Goal: Information Seeking & Learning: Learn about a topic

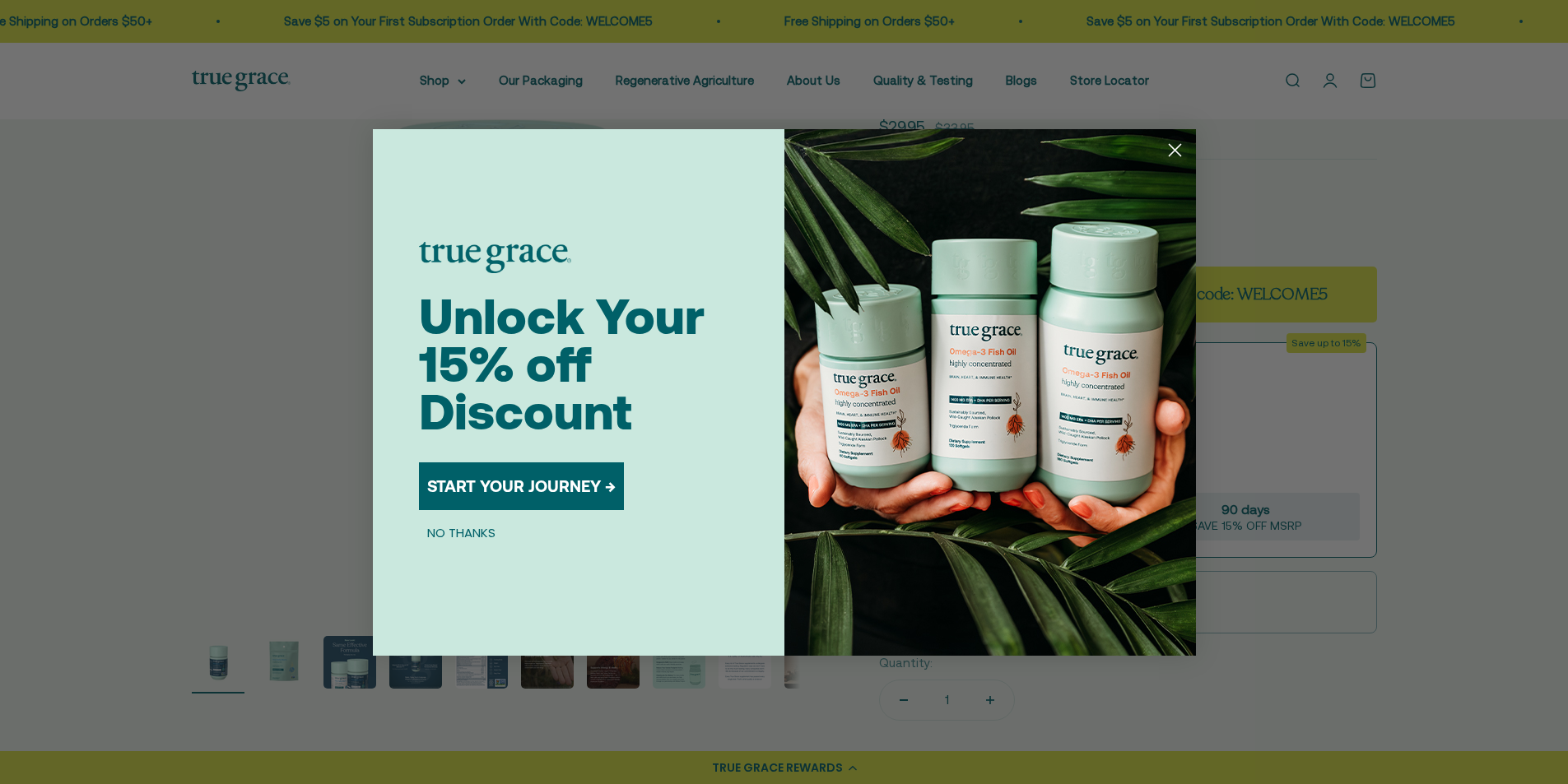
scroll to position [165, 0]
click at [1173, 145] on circle "Close dialog" at bounding box center [1174, 150] width 28 height 28
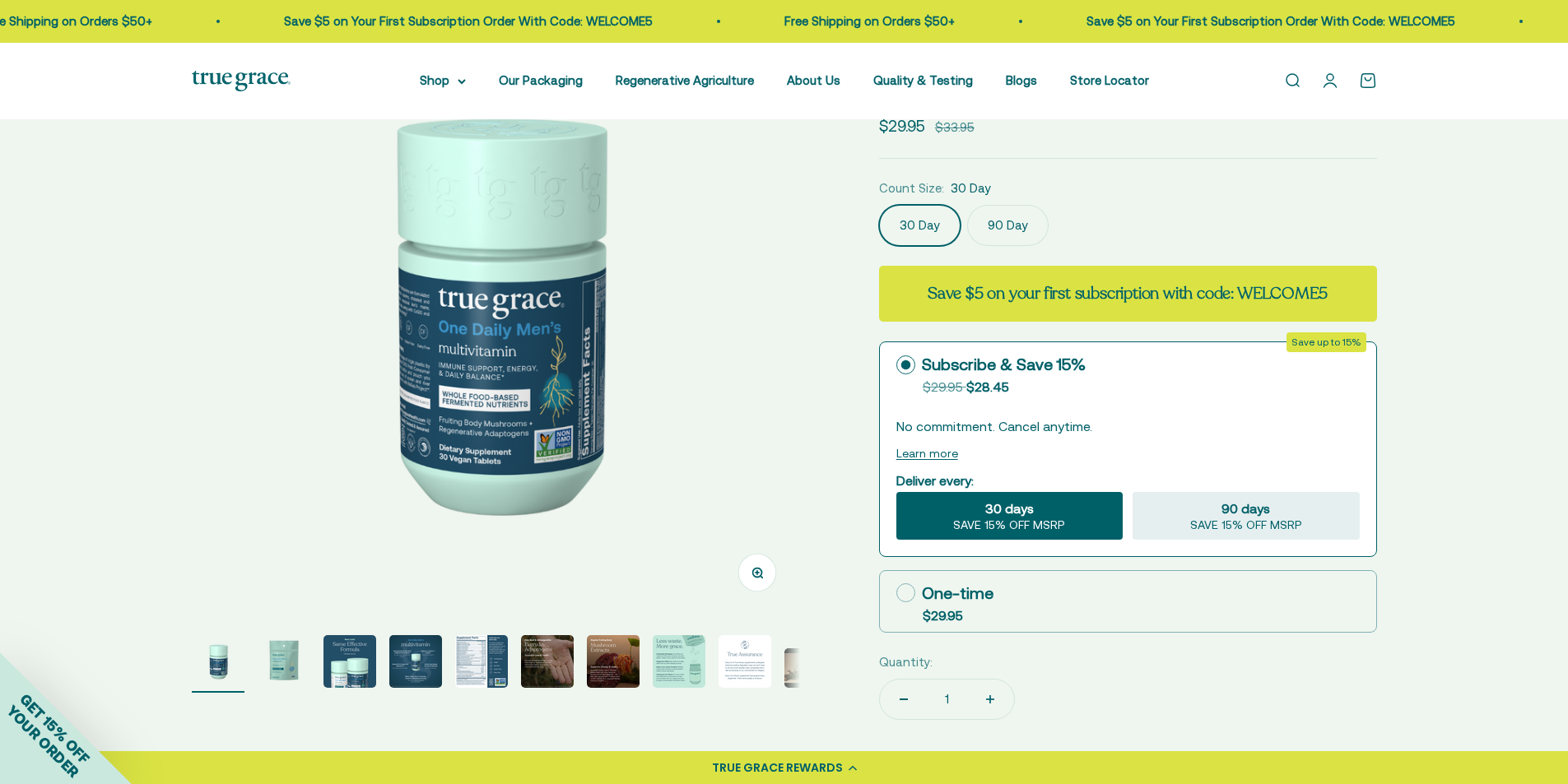
click at [484, 658] on img "Go to item 5" at bounding box center [481, 661] width 52 height 52
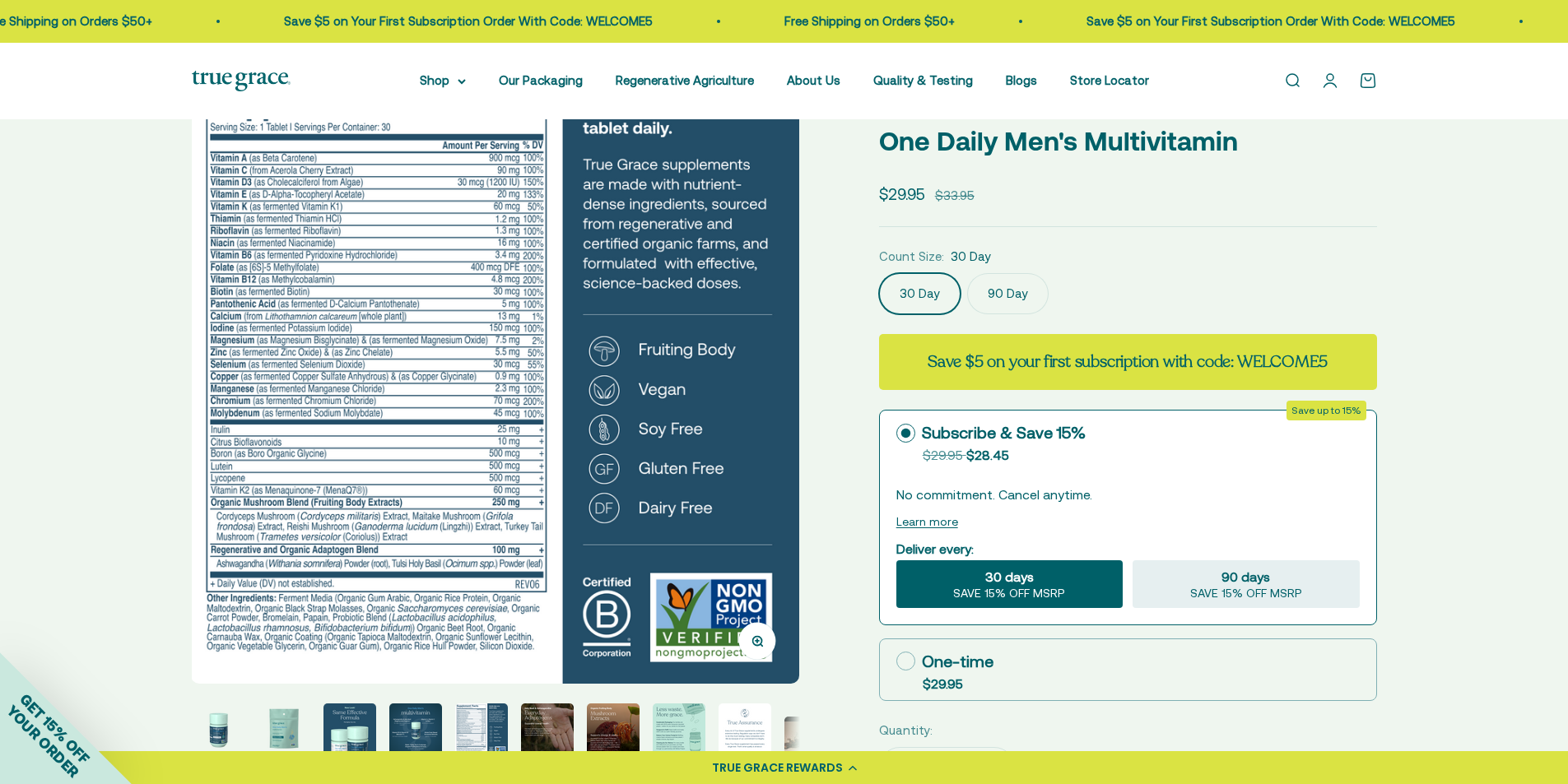
scroll to position [0, 0]
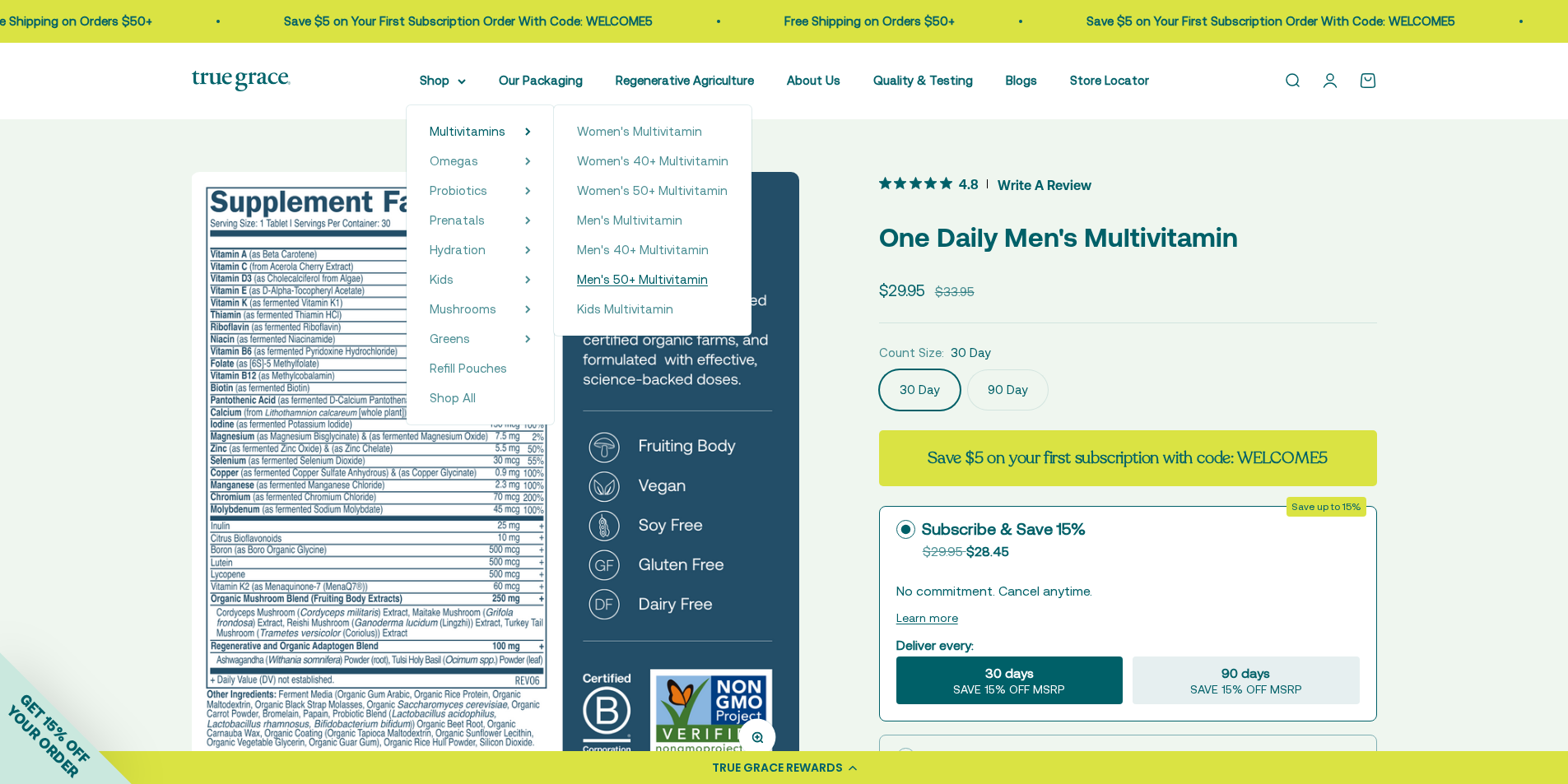
click at [635, 278] on span "Men's 50+ Multivitamin" at bounding box center [642, 279] width 131 height 14
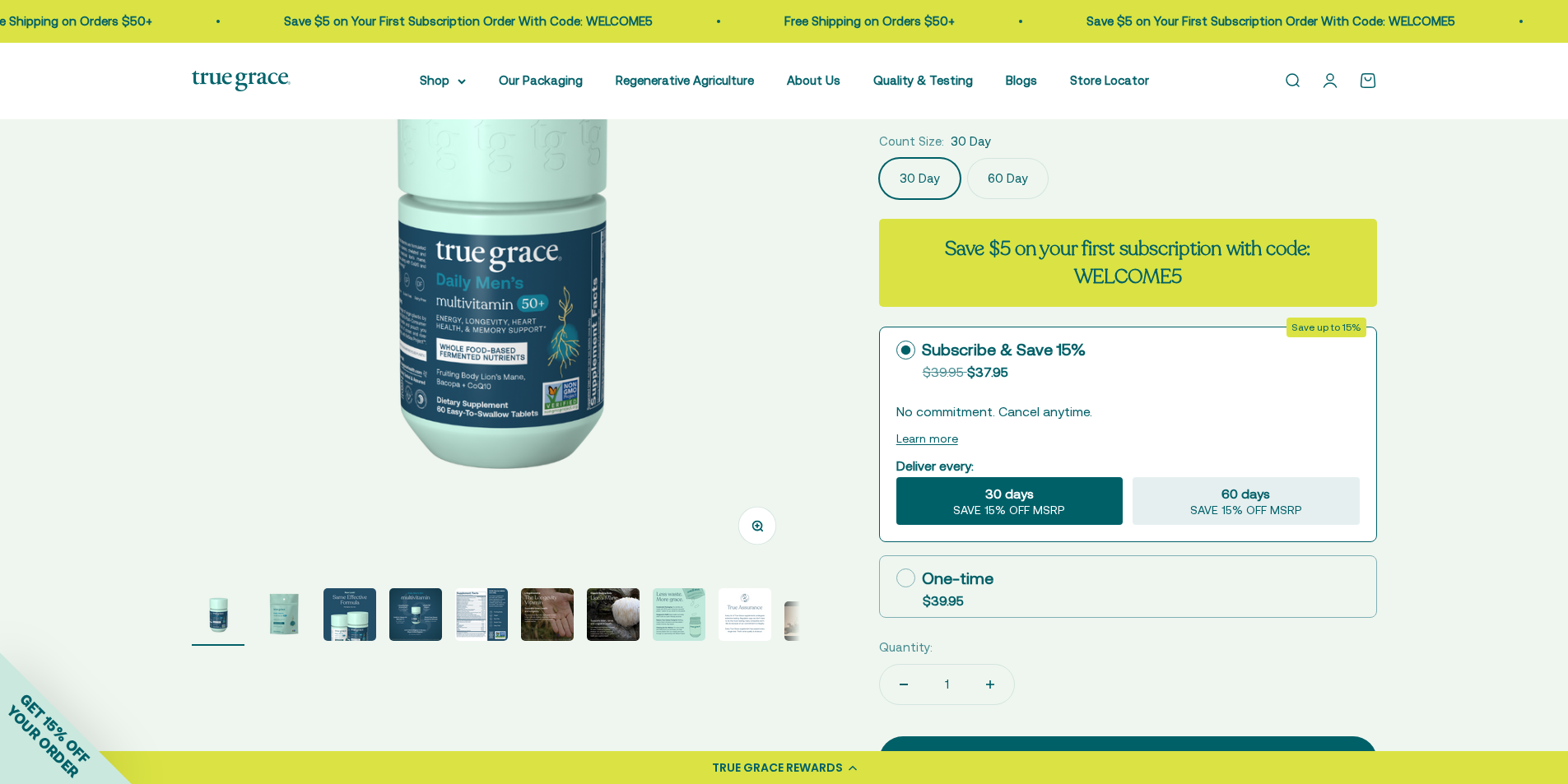
scroll to position [212, 0]
click at [611, 617] on img "Go to item 7" at bounding box center [613, 613] width 52 height 52
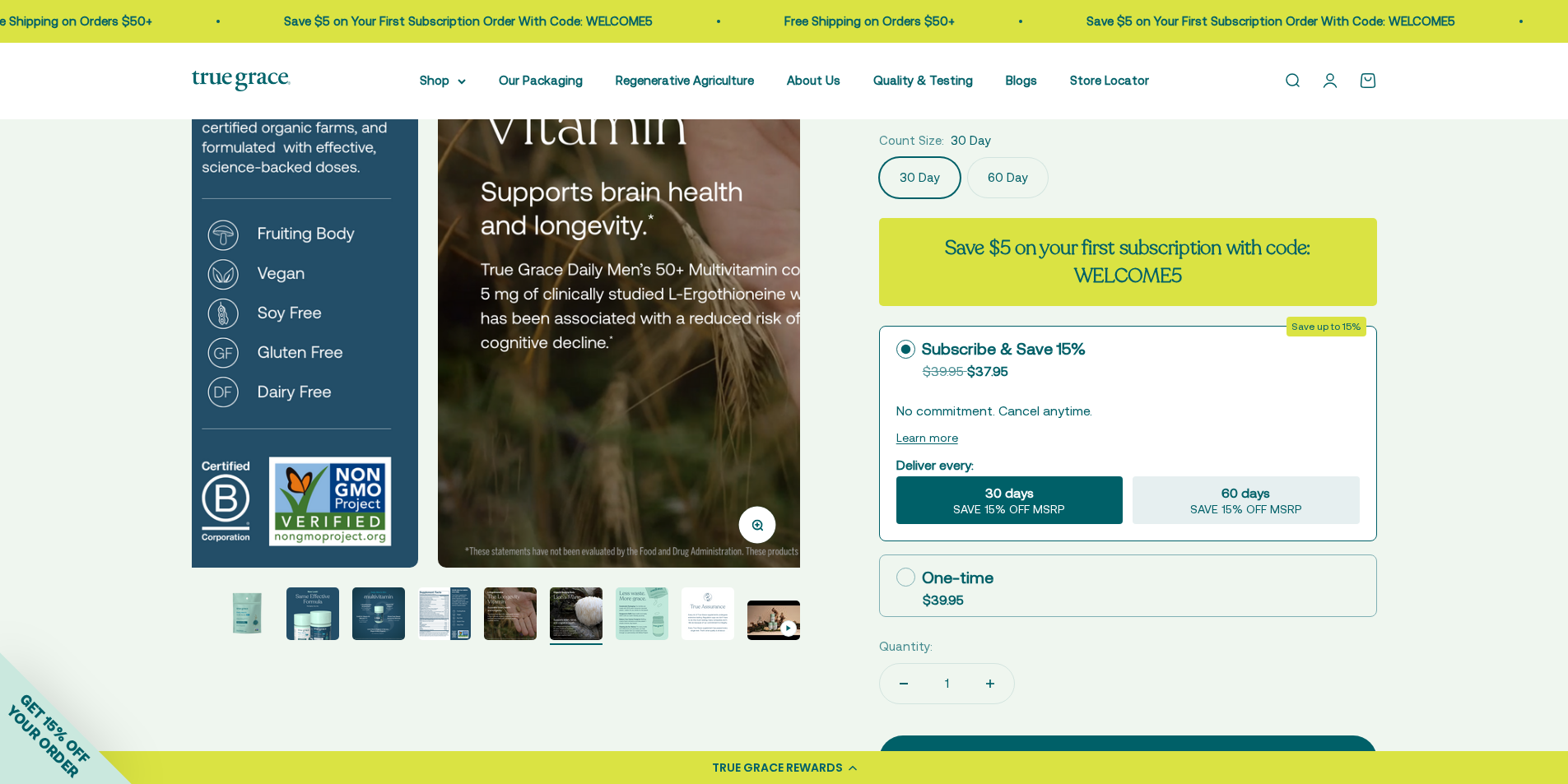
scroll to position [0, 3770]
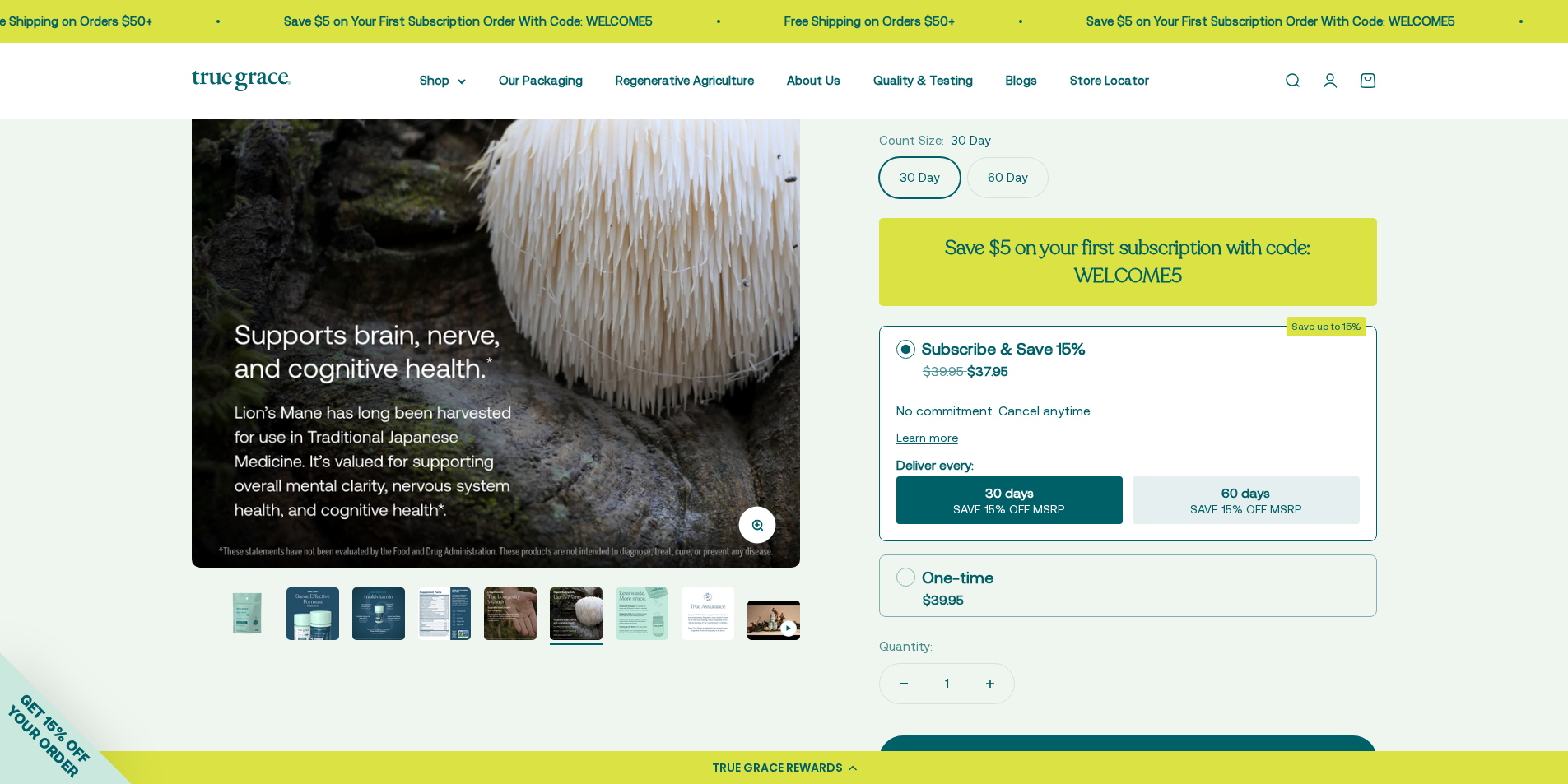
click at [707, 613] on img "Go to item 9" at bounding box center [708, 613] width 52 height 52
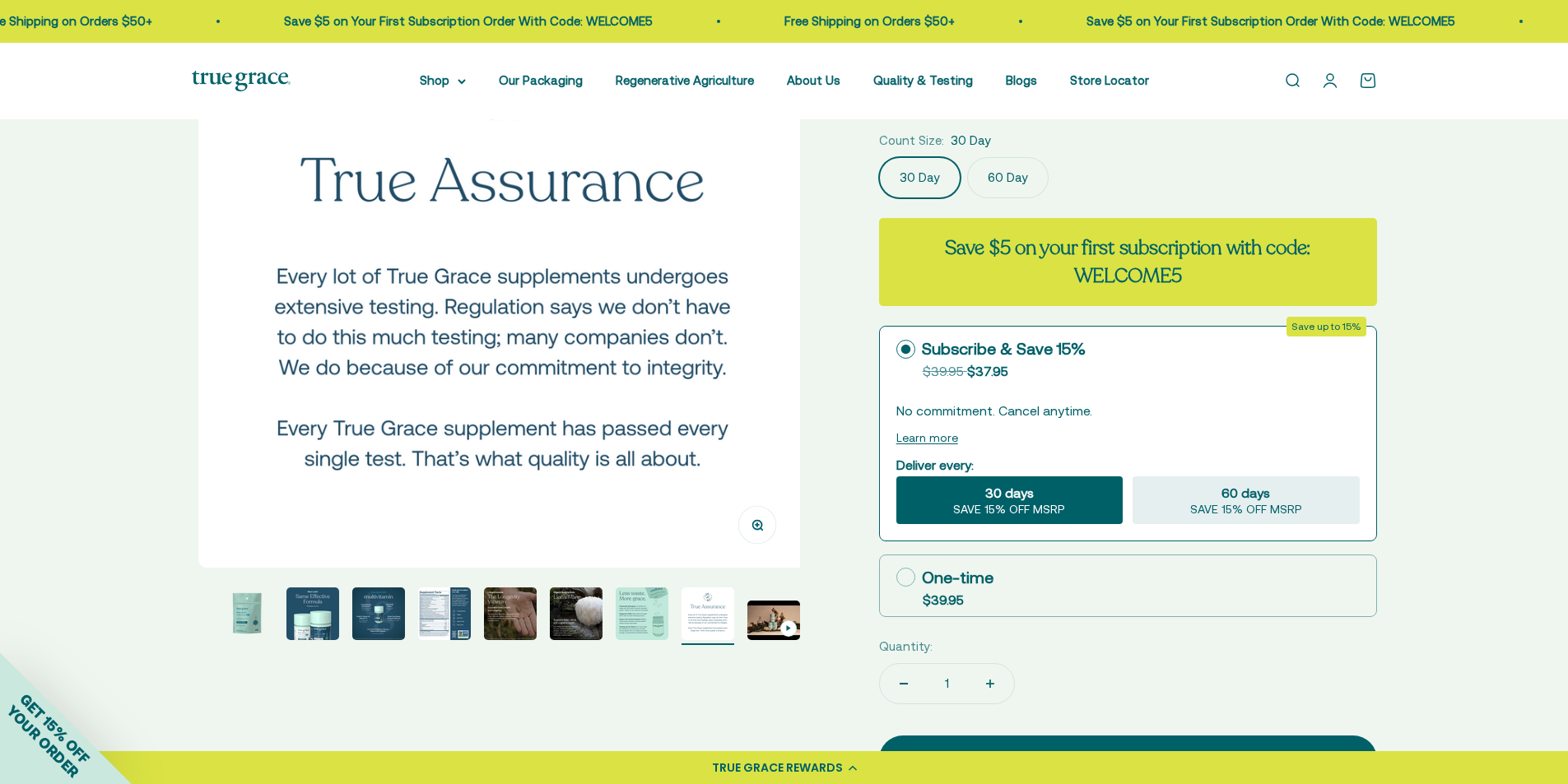
scroll to position [0, 5027]
click at [648, 615] on img "Go to item 8" at bounding box center [641, 613] width 52 height 52
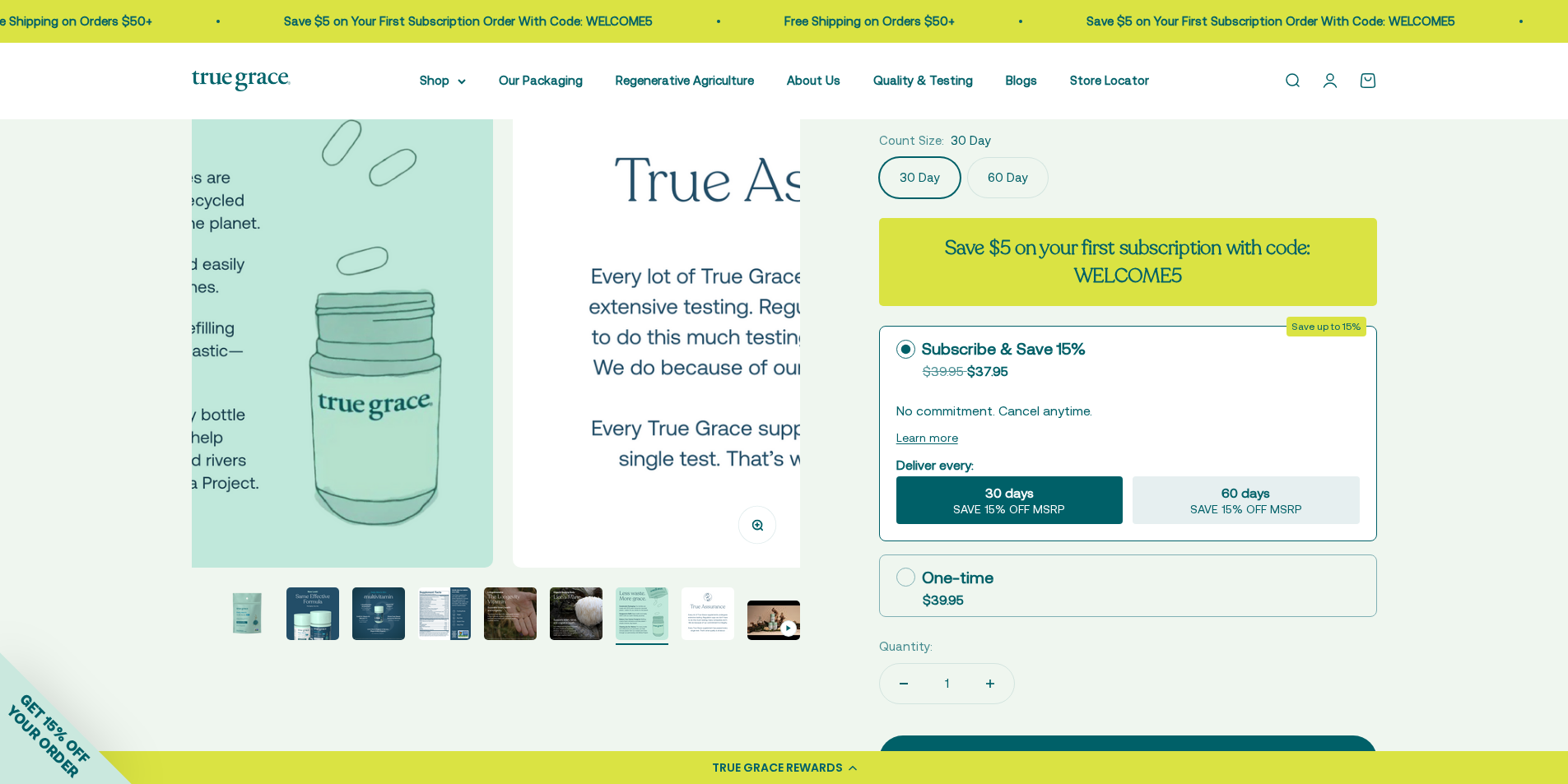
scroll to position [0, 4398]
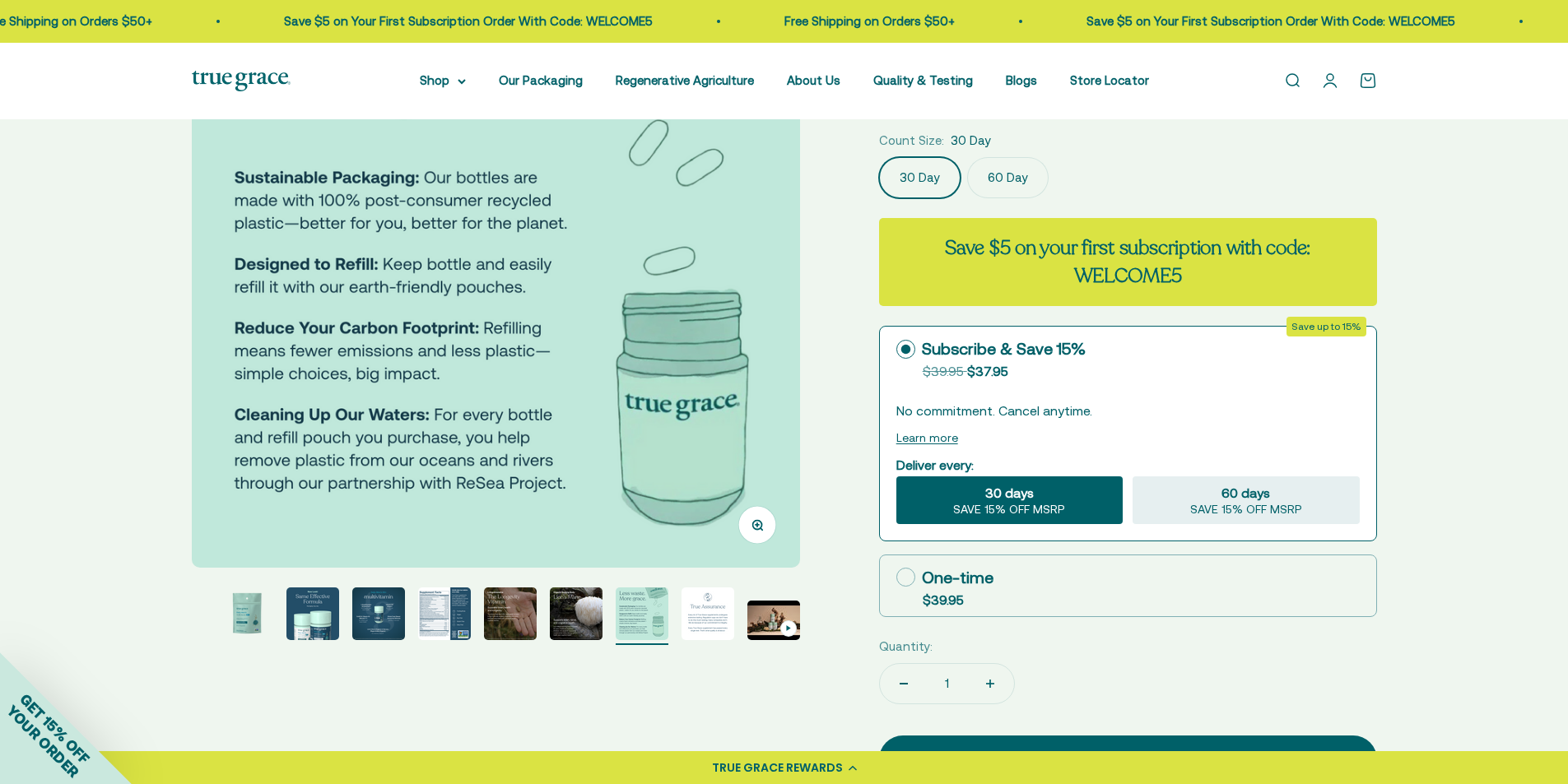
click at [508, 605] on img "Go to item 6" at bounding box center [510, 613] width 52 height 52
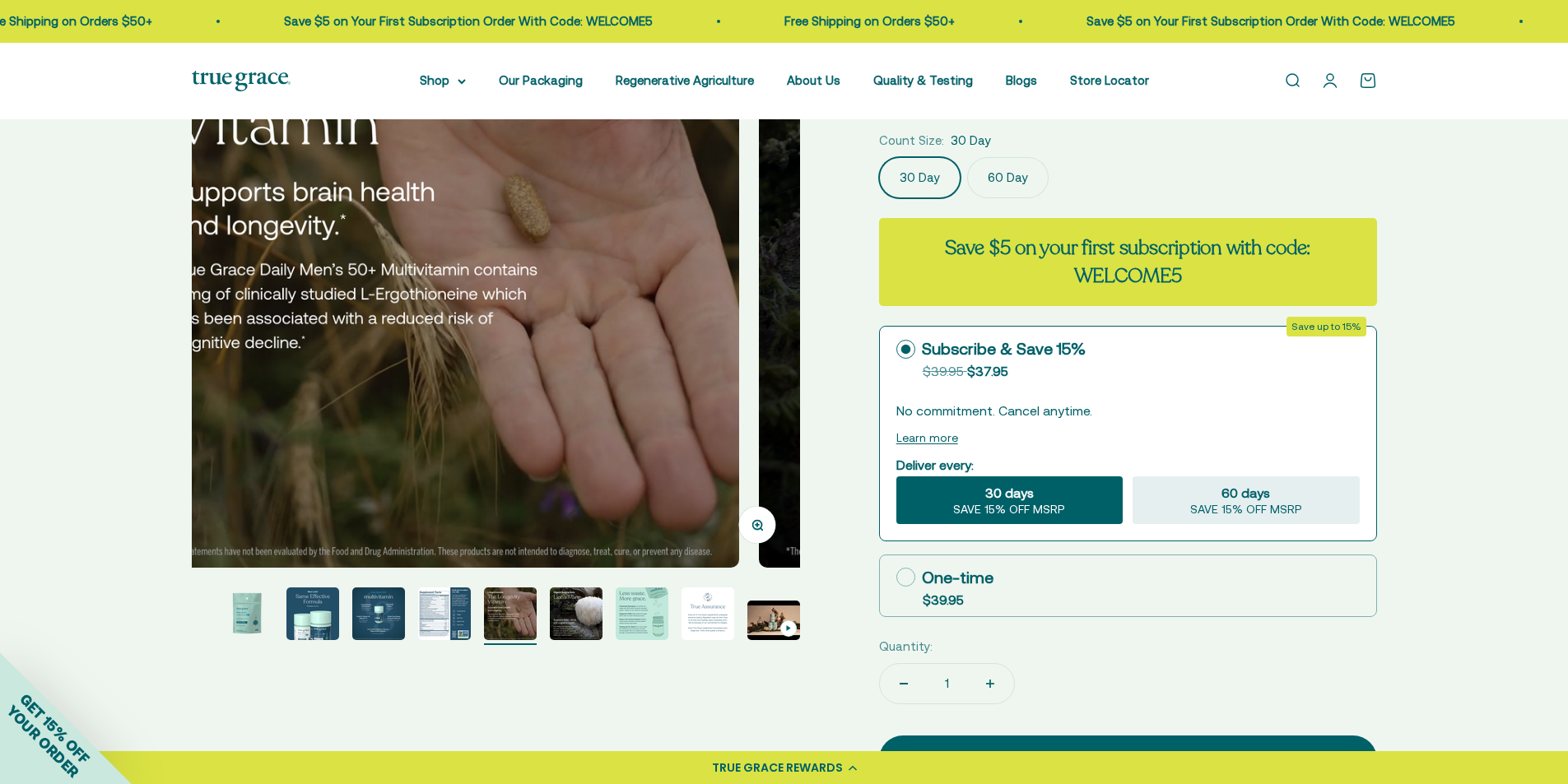
scroll to position [0, 3142]
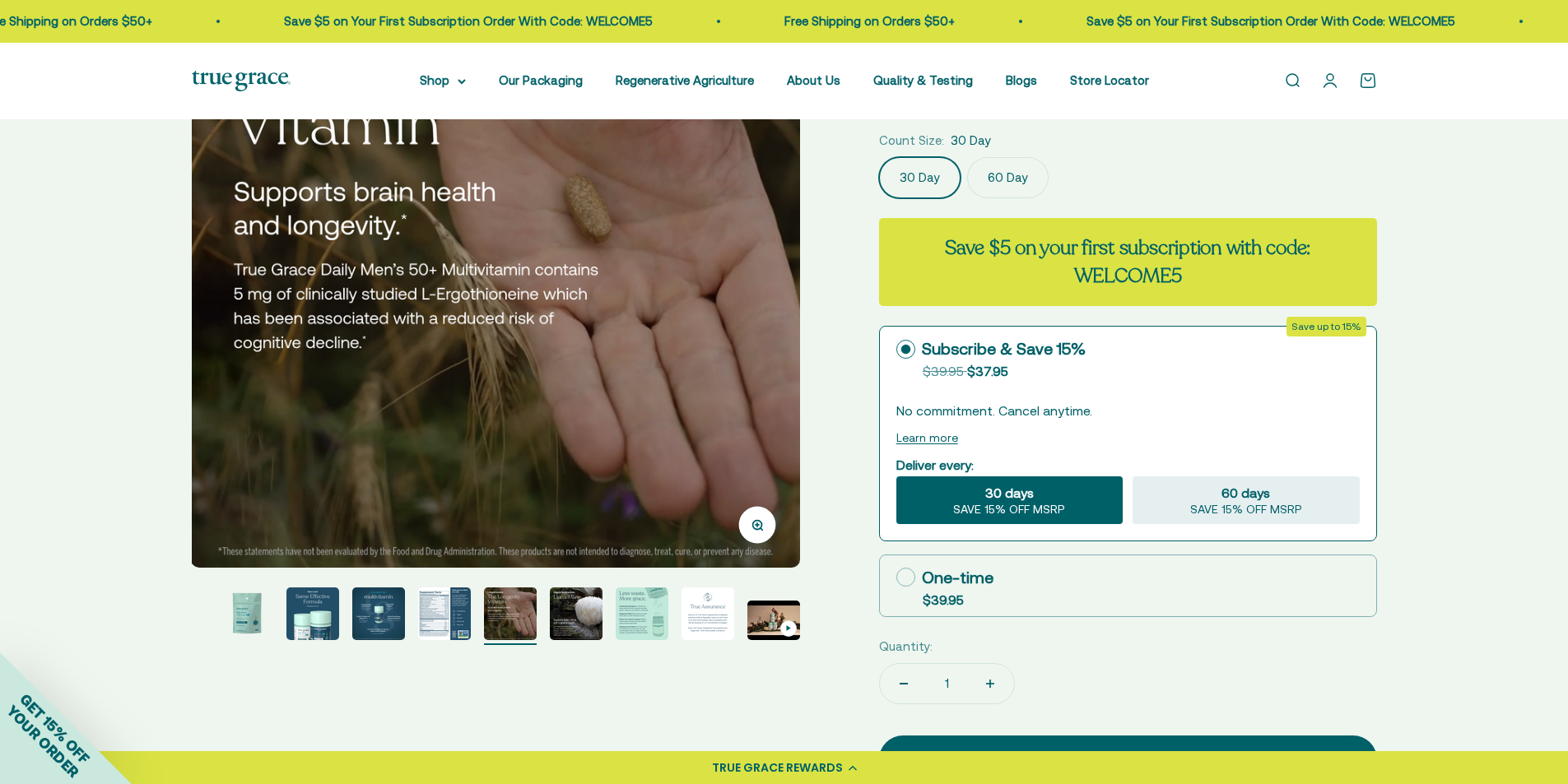
click at [377, 614] on img "Go to item 4" at bounding box center [378, 613] width 52 height 52
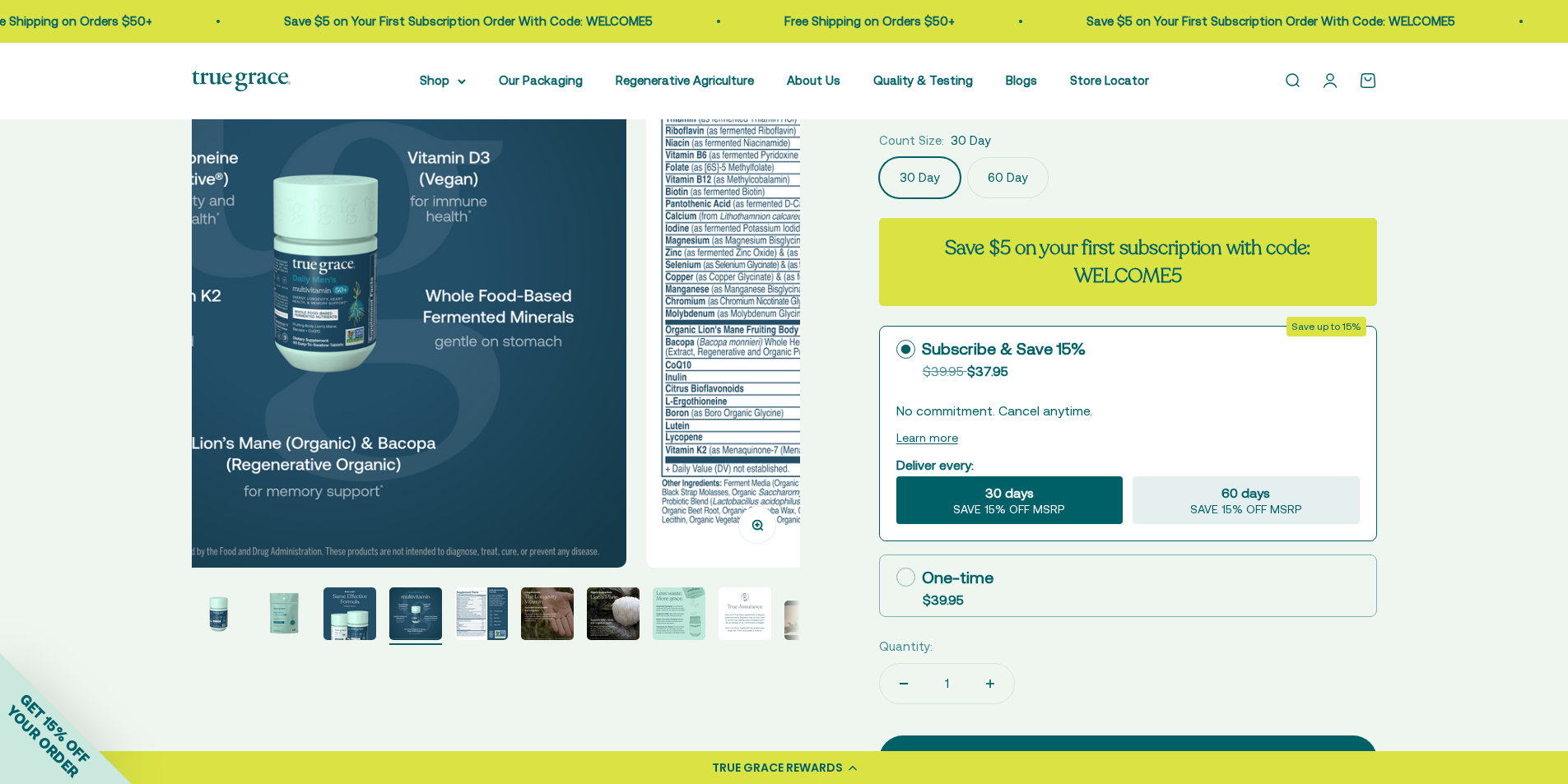
scroll to position [0, 1885]
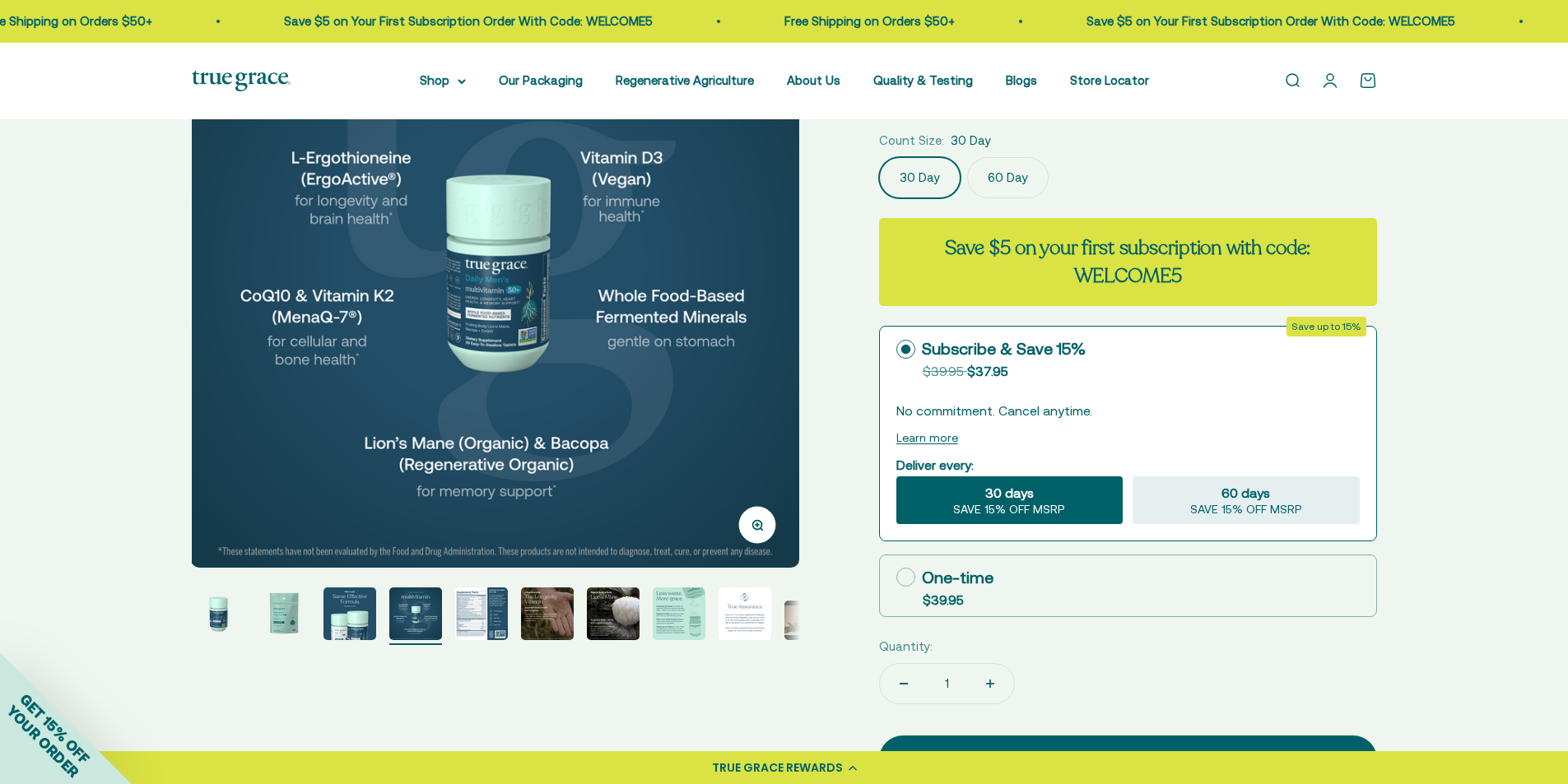
click at [364, 608] on img "Go to item 3" at bounding box center [349, 613] width 52 height 52
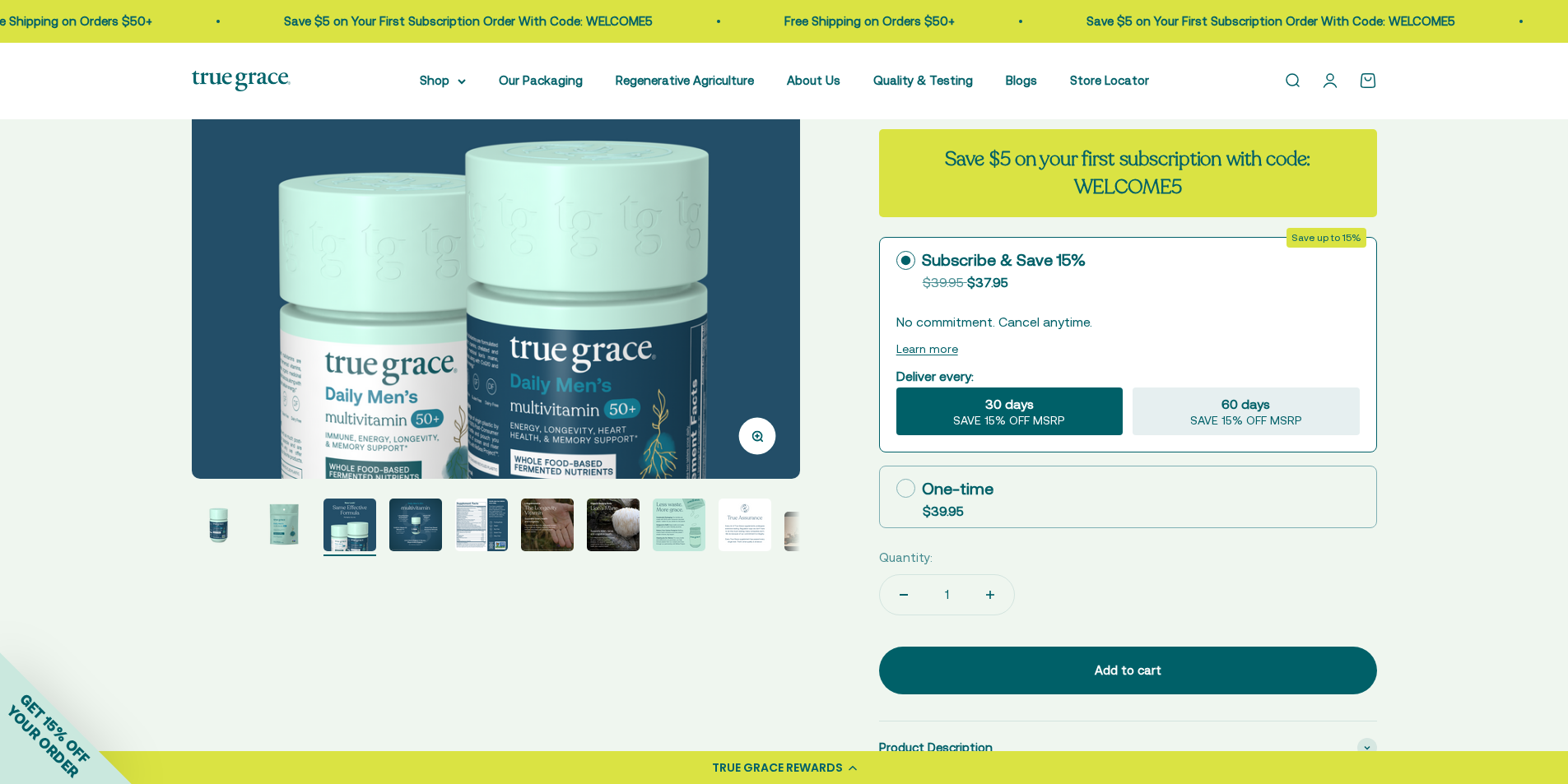
scroll to position [302, 0]
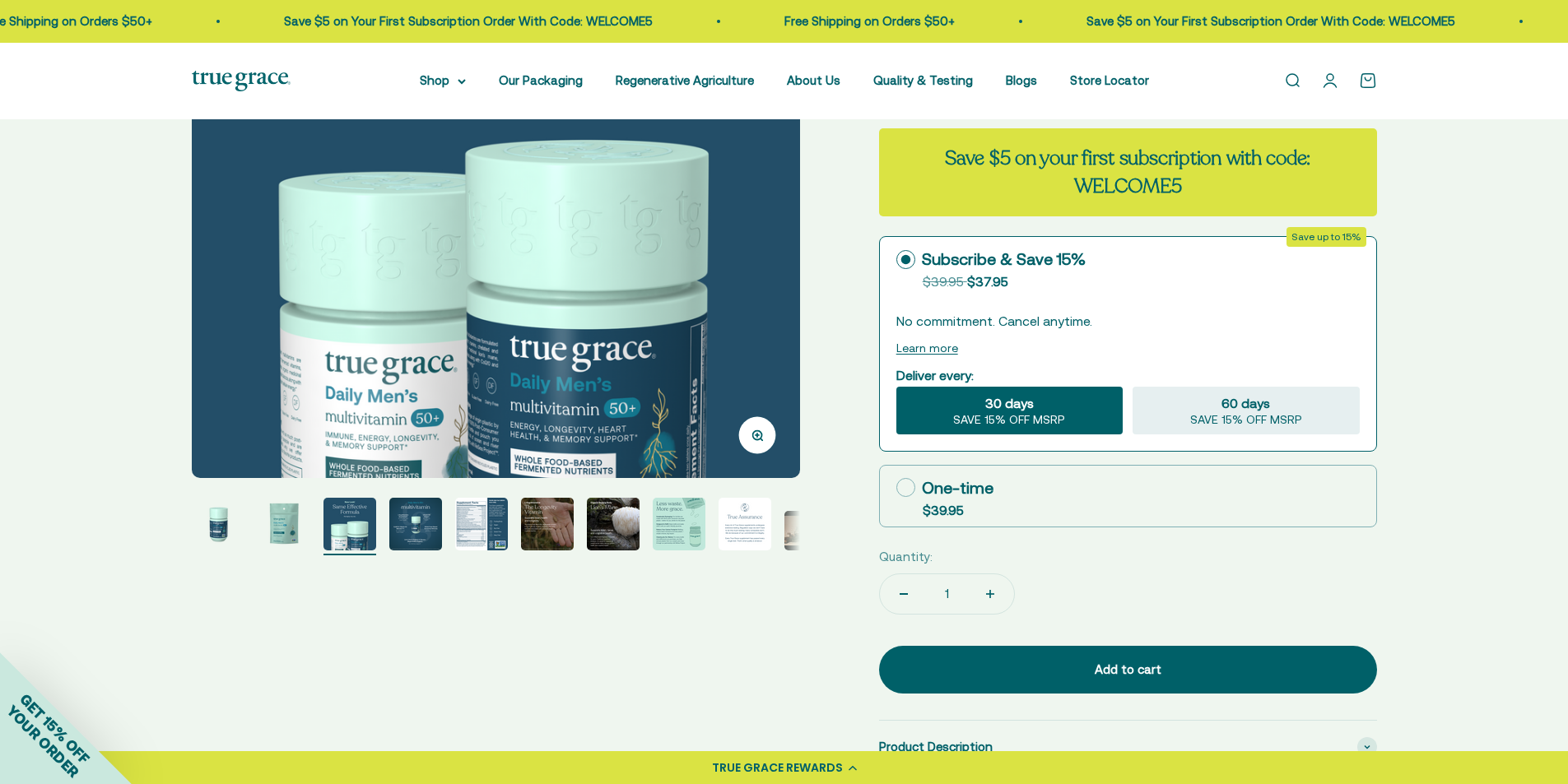
click at [287, 518] on img "Go to item 2" at bounding box center [283, 524] width 52 height 52
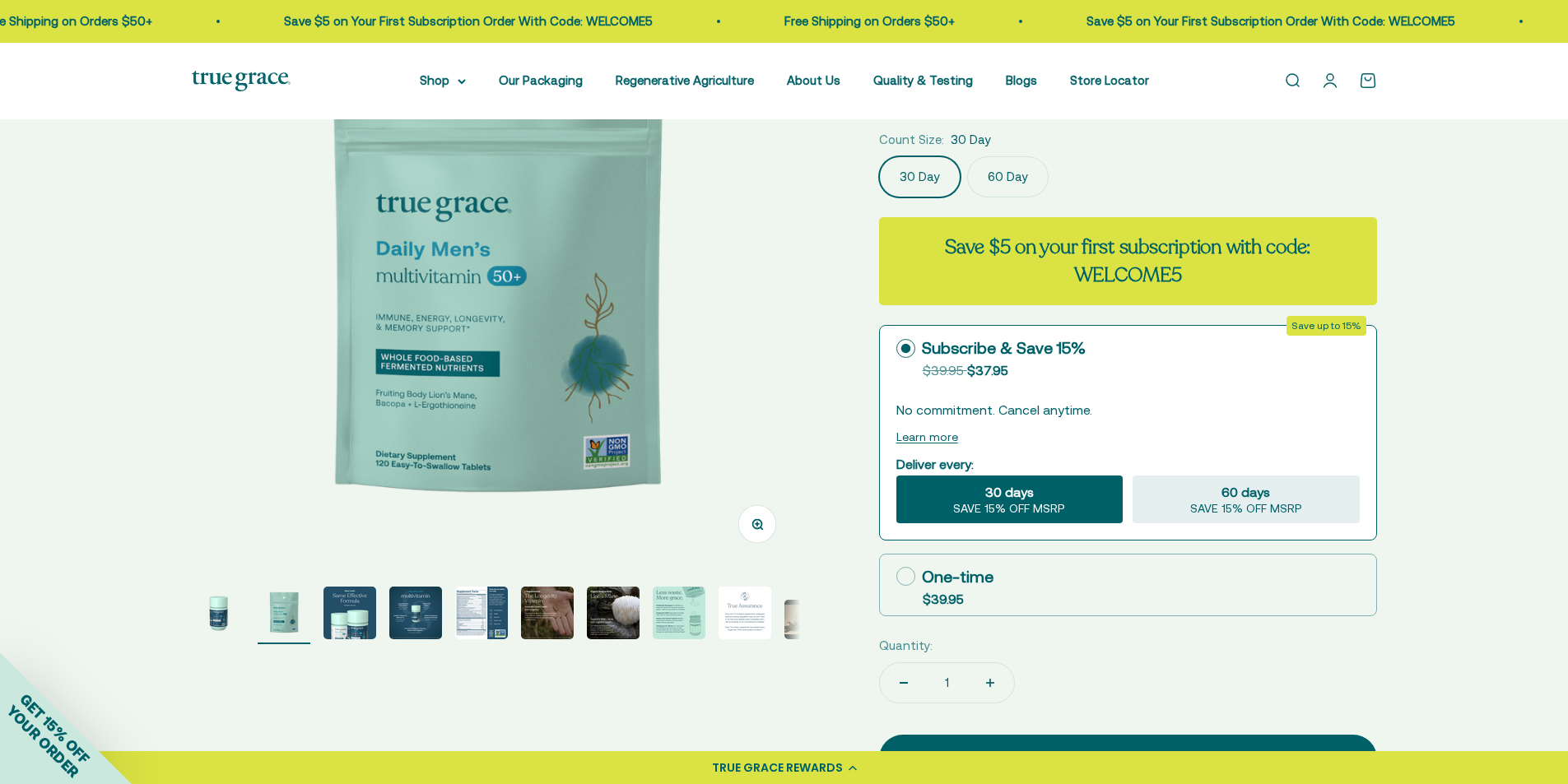
scroll to position [212, 0]
click at [478, 609] on img "Go to item 5" at bounding box center [481, 613] width 52 height 52
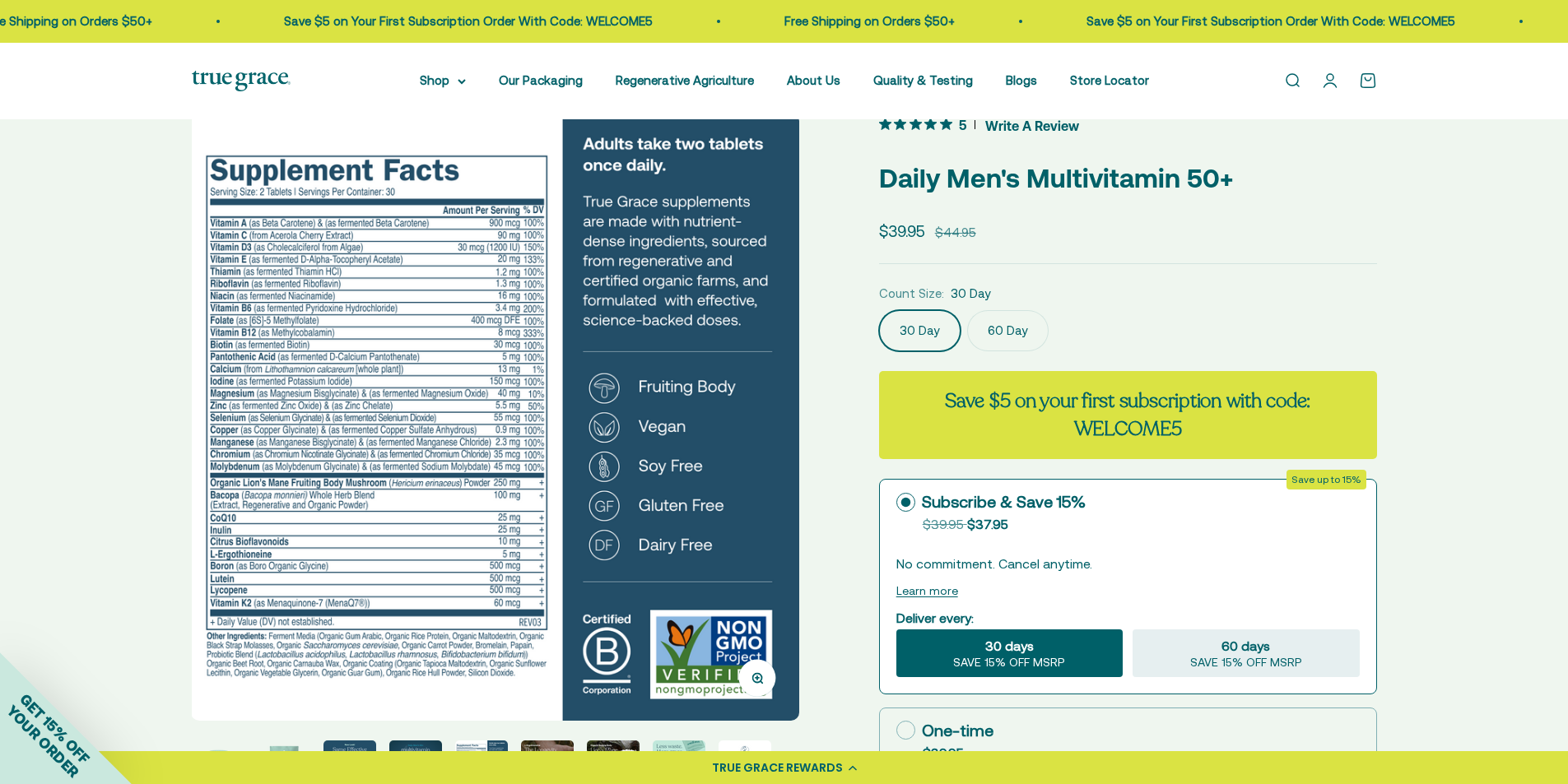
scroll to position [58, 0]
